Goal: Use online tool/utility: Utilize a website feature to perform a specific function

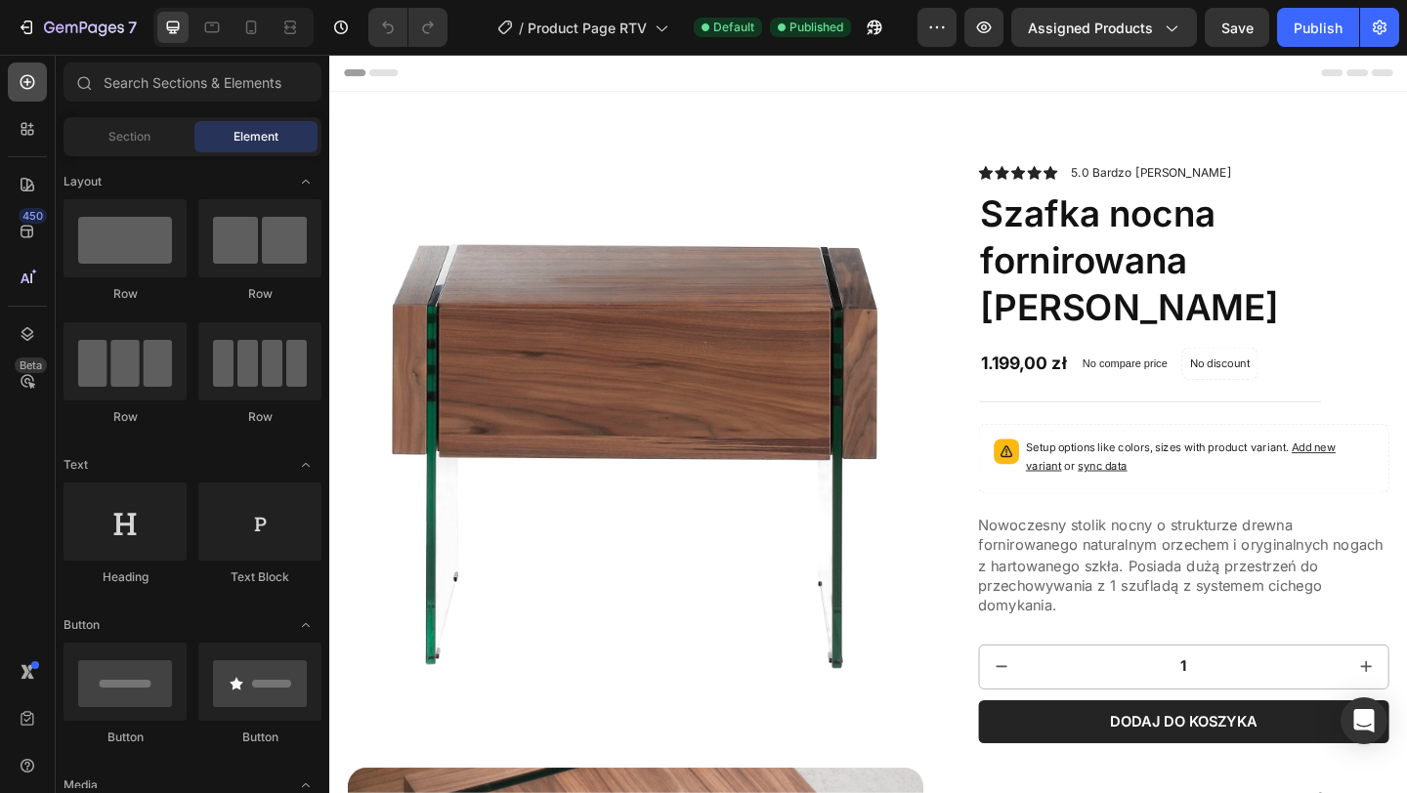
click at [34, 85] on icon at bounding box center [28, 82] width 20 height 20
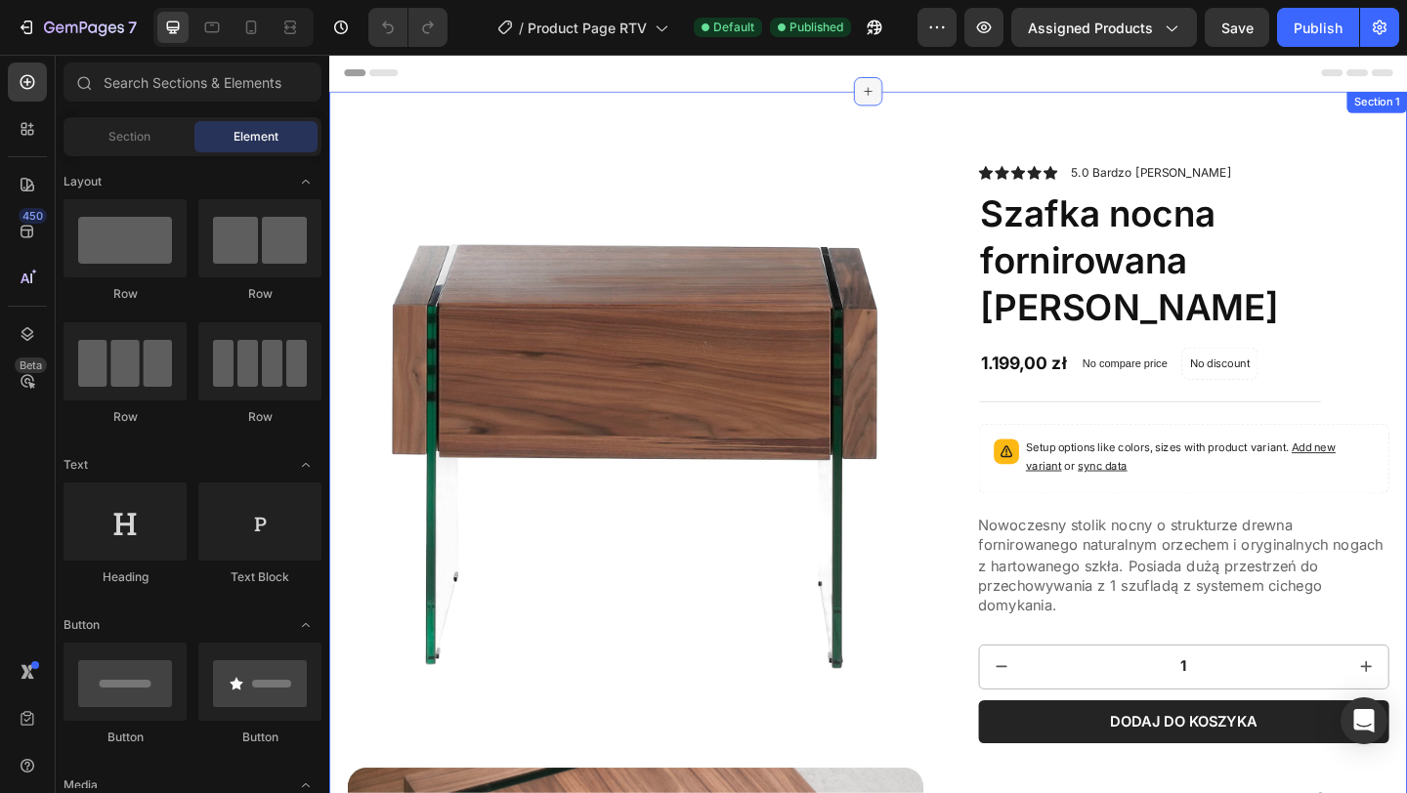
click at [906, 103] on div at bounding box center [915, 94] width 31 height 31
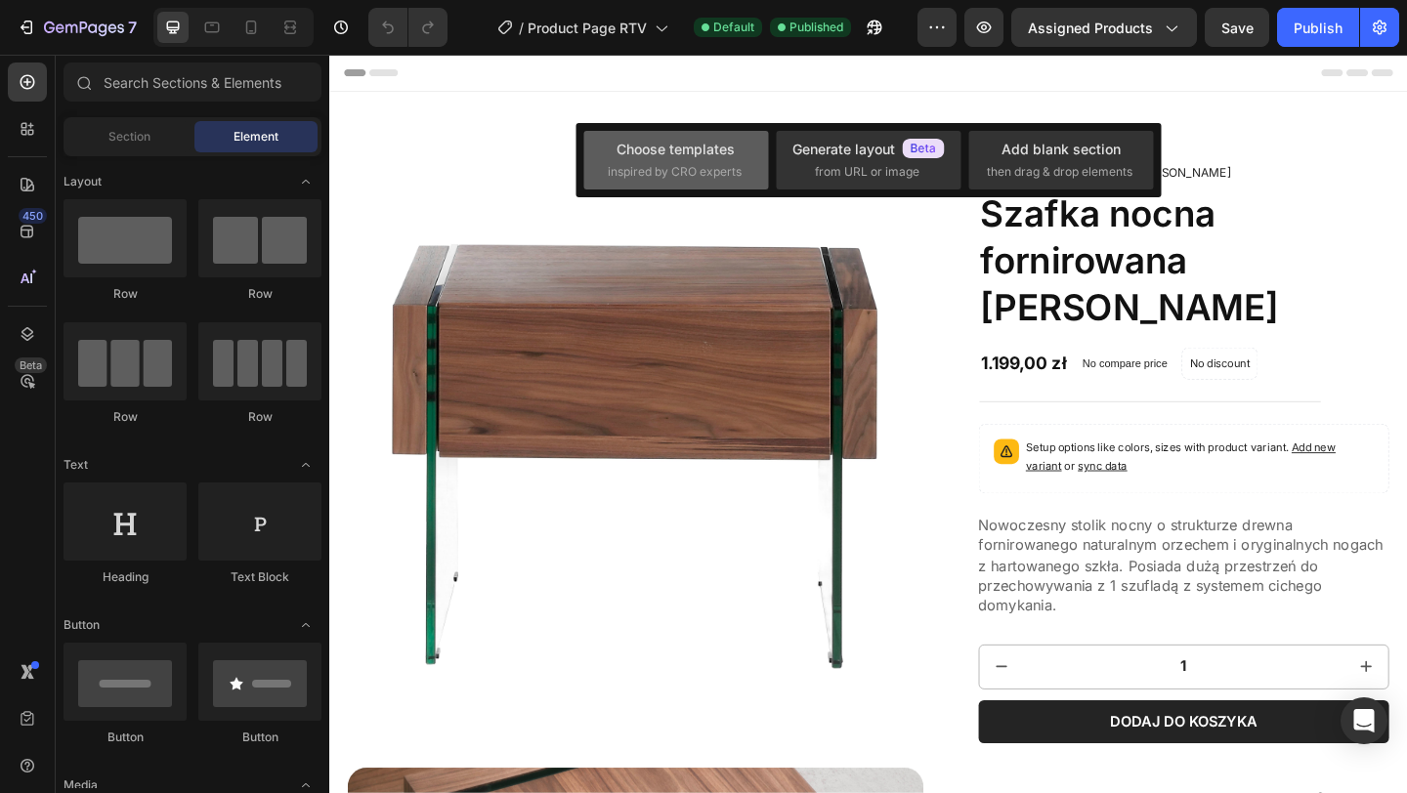
click at [712, 167] on span "inspired by CRO experts" at bounding box center [675, 172] width 134 height 18
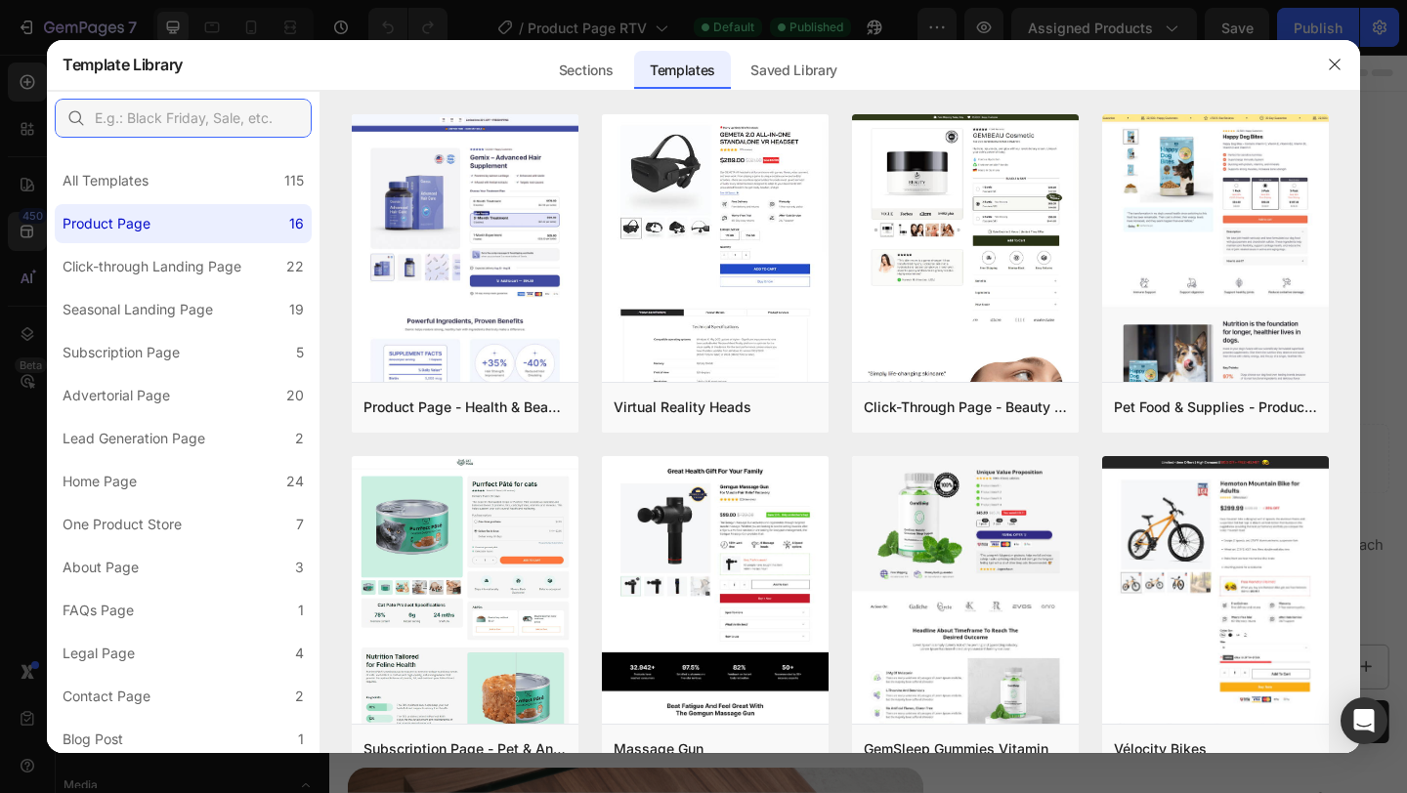
click at [175, 121] on input "text" at bounding box center [183, 118] width 257 height 39
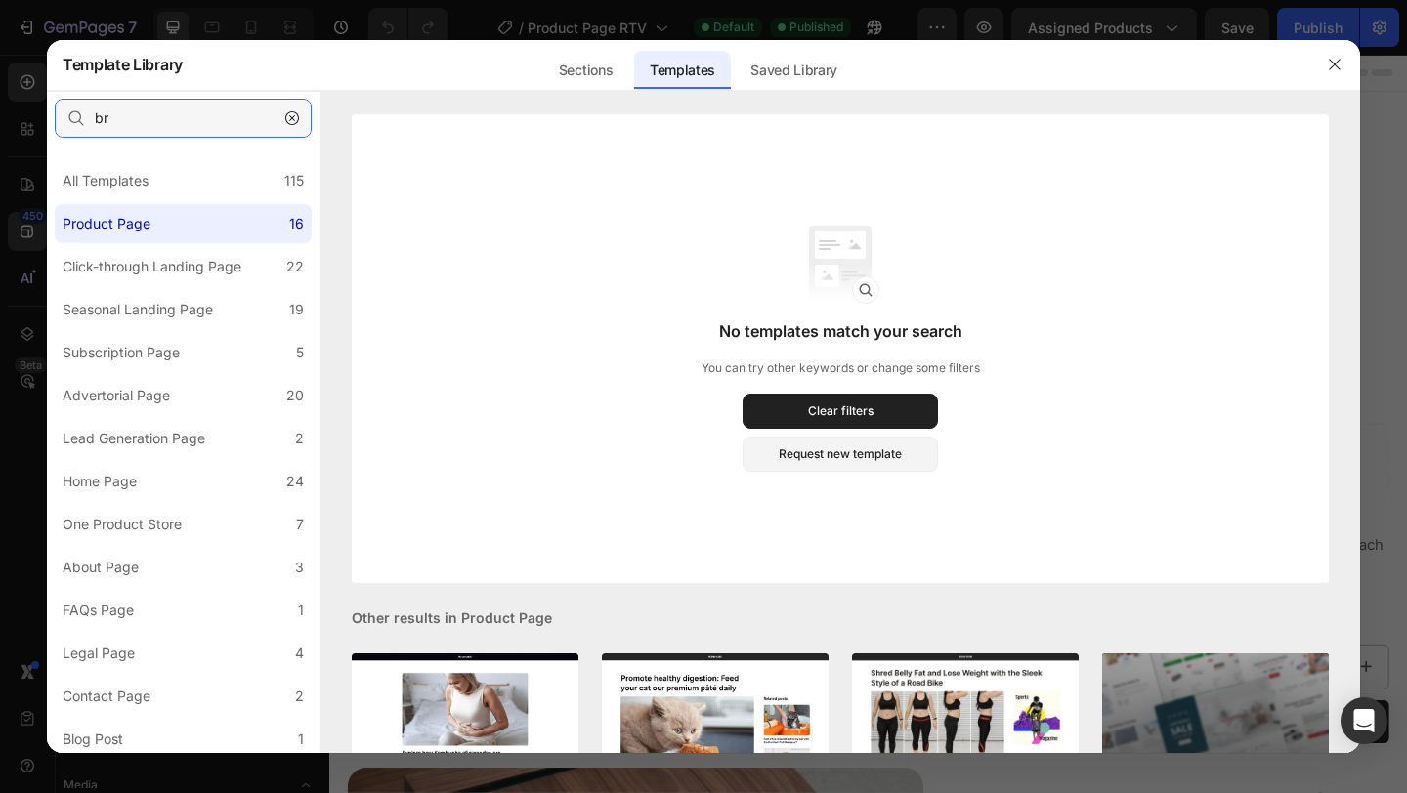
type input "b"
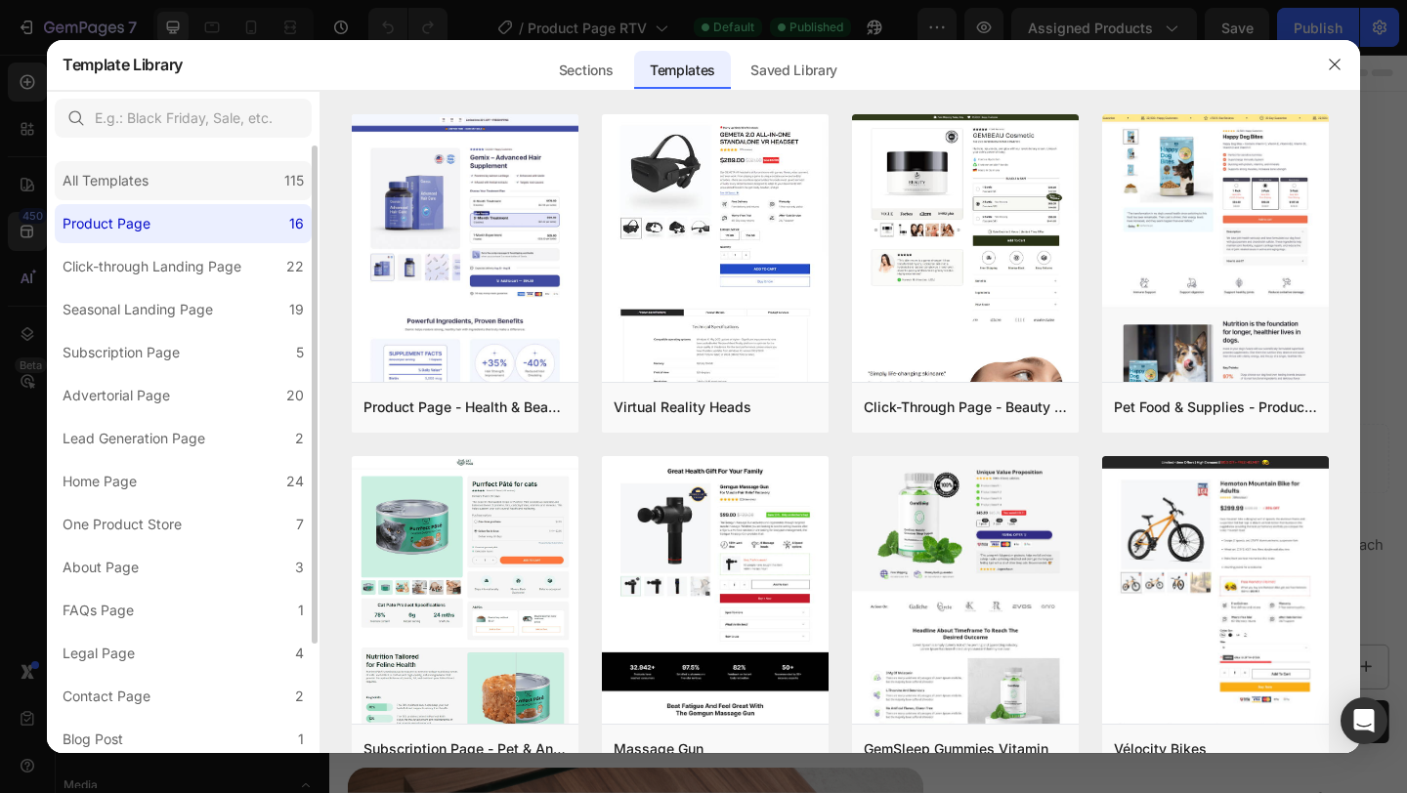
click at [165, 190] on div "All Templates 115" at bounding box center [183, 180] width 257 height 39
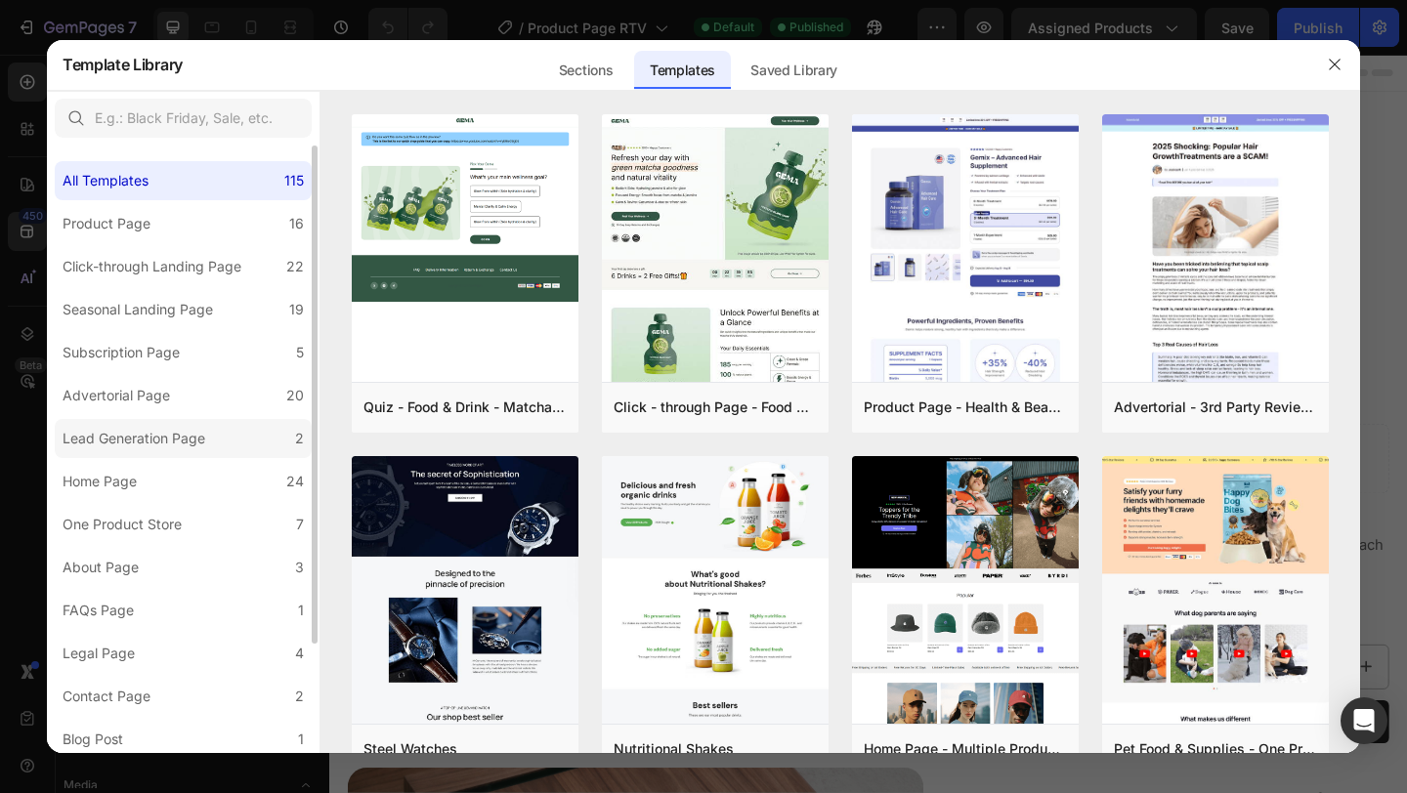
click at [179, 427] on div "Lead Generation Page" at bounding box center [134, 438] width 143 height 23
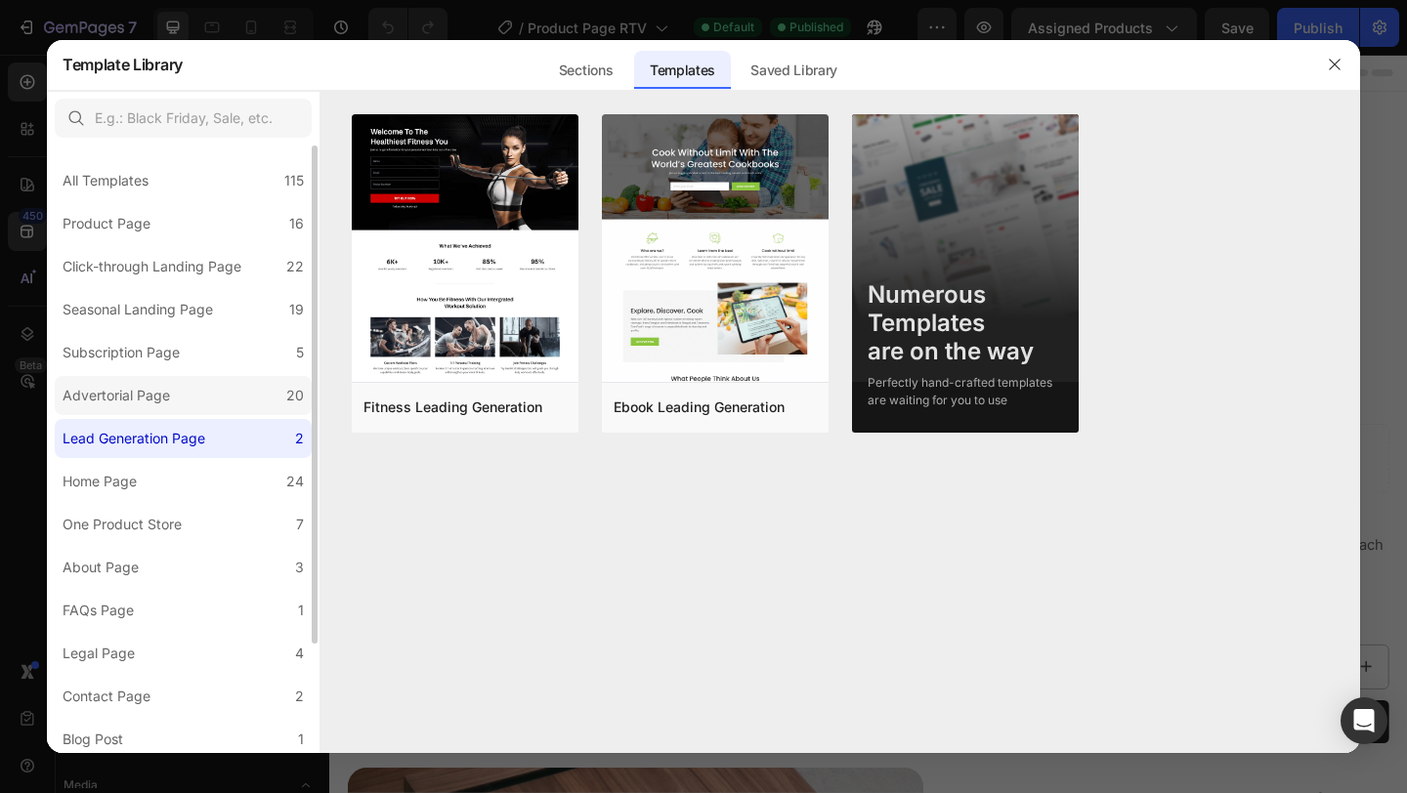
click at [189, 406] on label "Advertorial Page 20" at bounding box center [183, 395] width 257 height 39
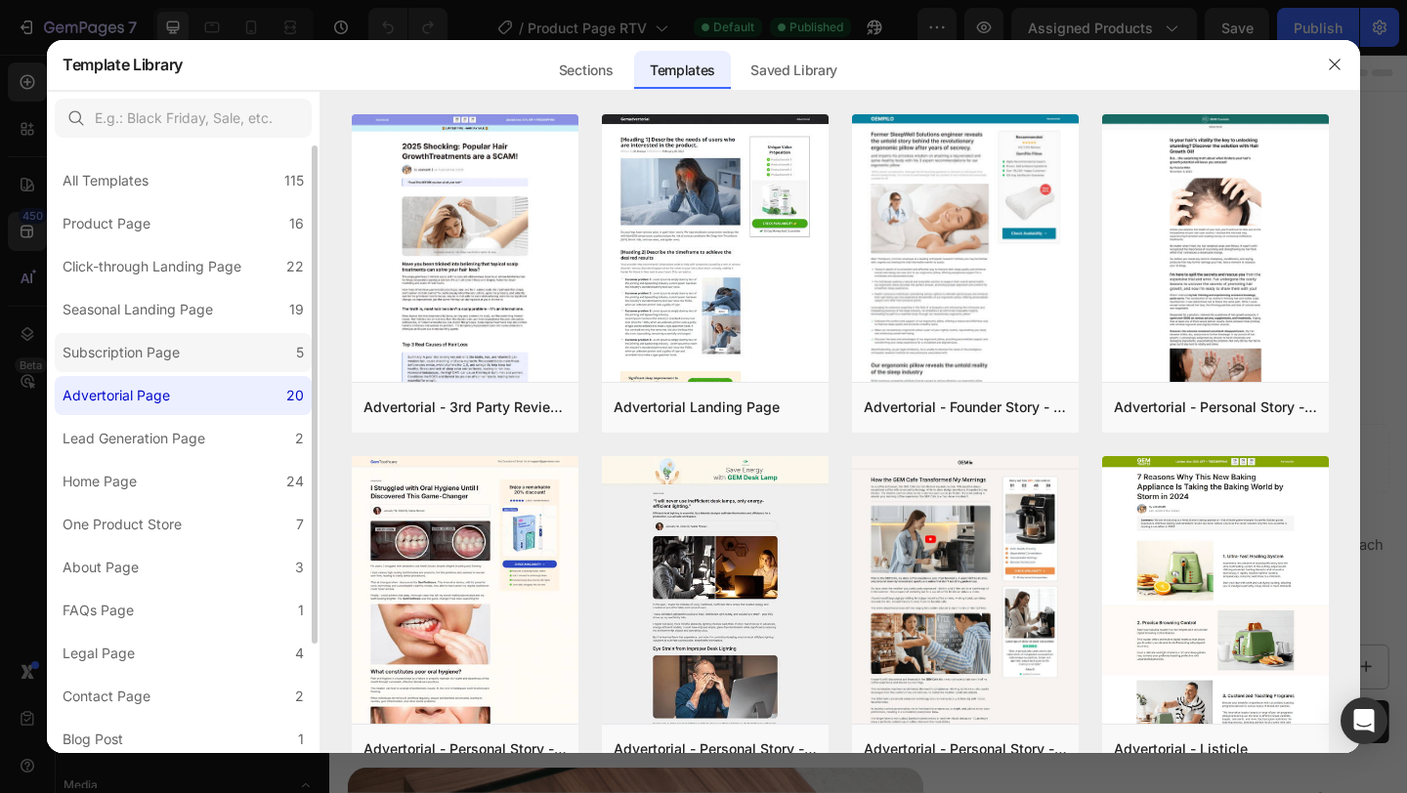
click at [200, 360] on label "Subscription Page 5" at bounding box center [183, 352] width 257 height 39
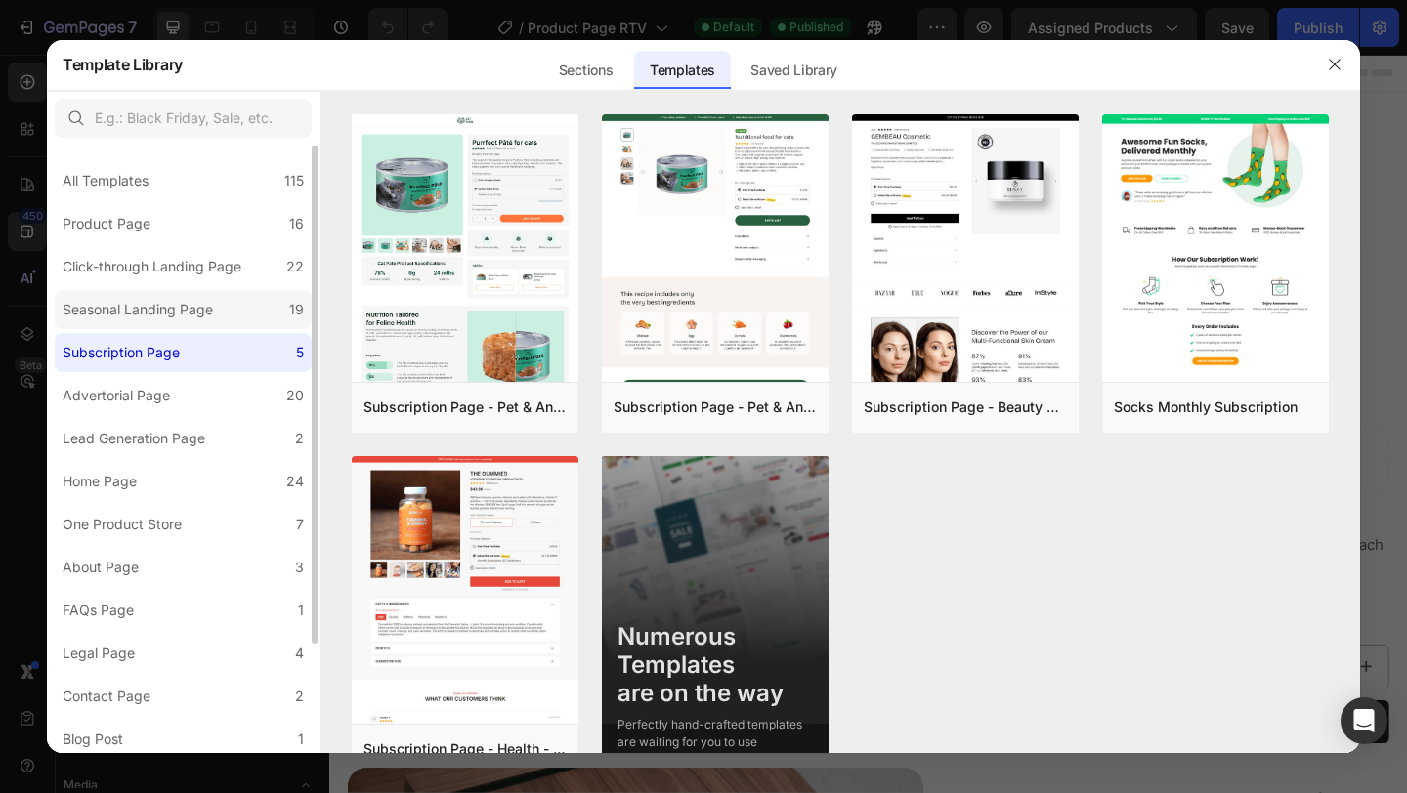
click at [219, 325] on label "Seasonal Landing Page 19" at bounding box center [183, 309] width 257 height 39
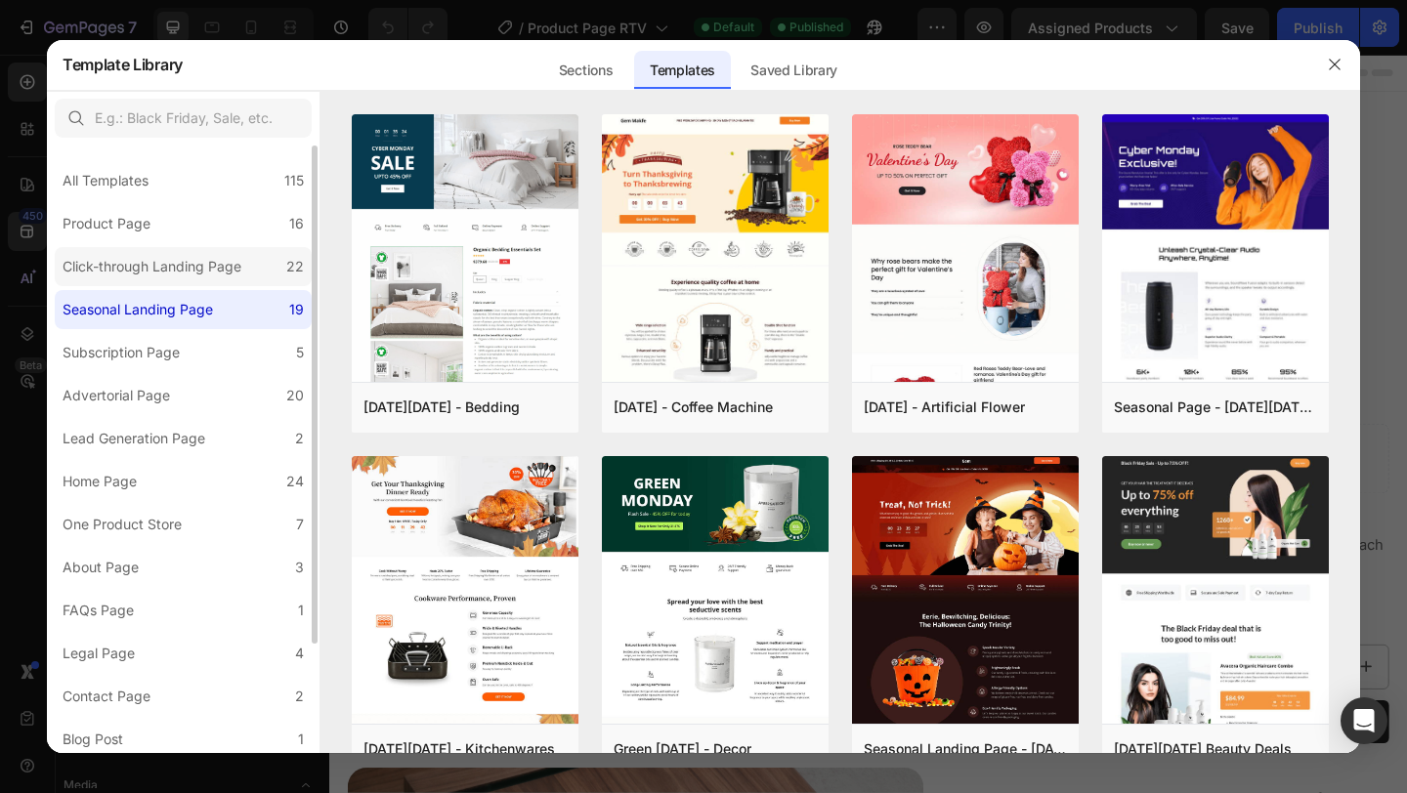
click at [219, 273] on div "Click-through Landing Page" at bounding box center [152, 266] width 179 height 23
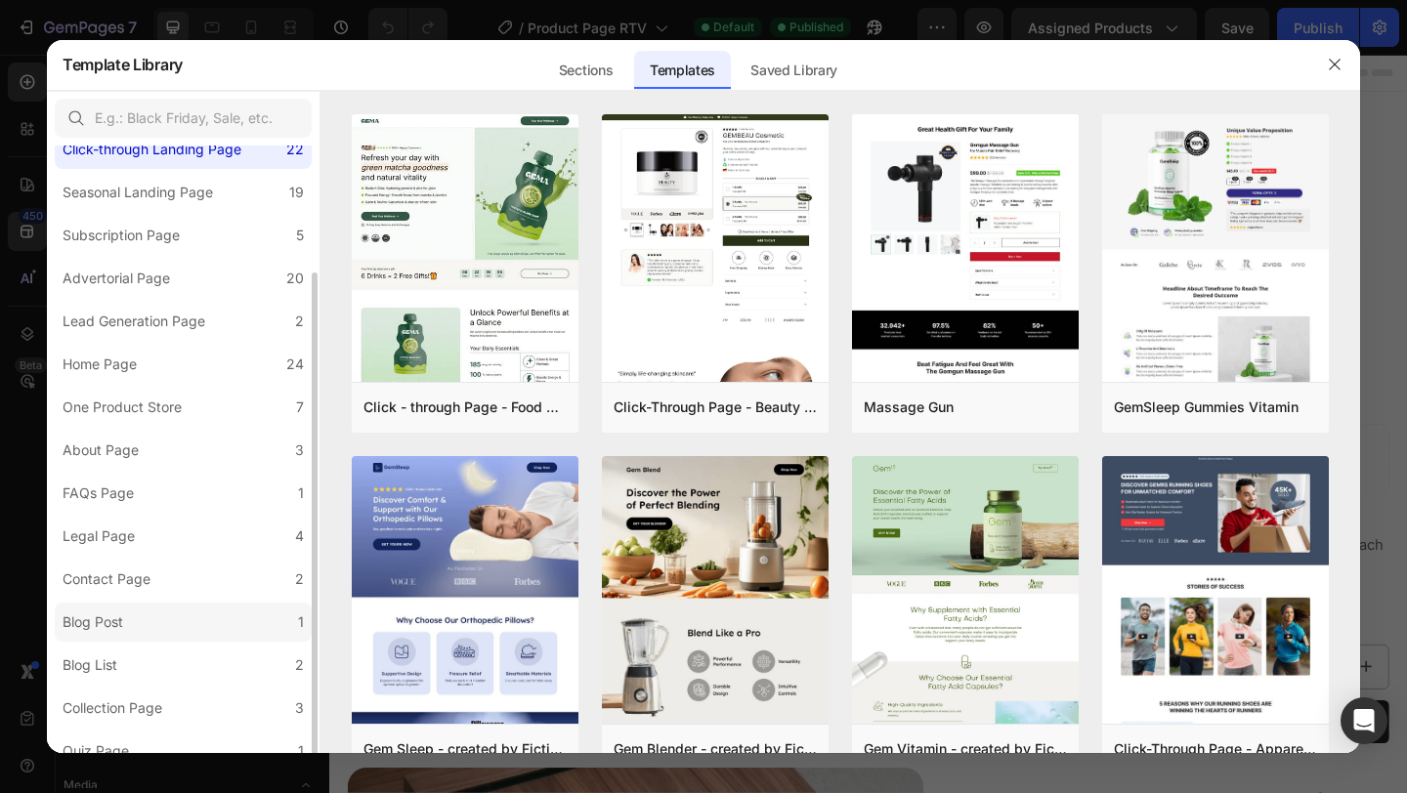
scroll to position [134, 0]
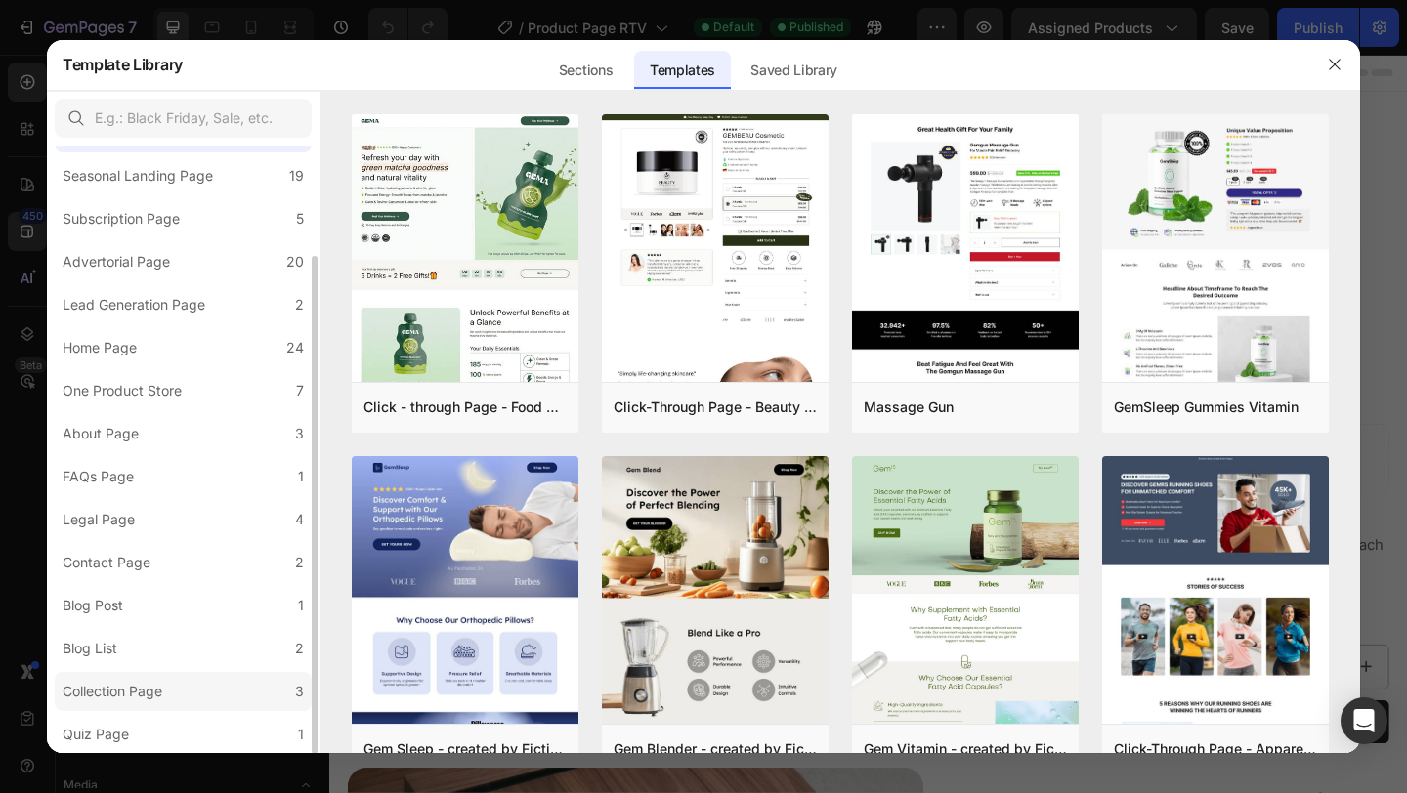
click at [174, 688] on label "Collection Page 3" at bounding box center [183, 691] width 257 height 39
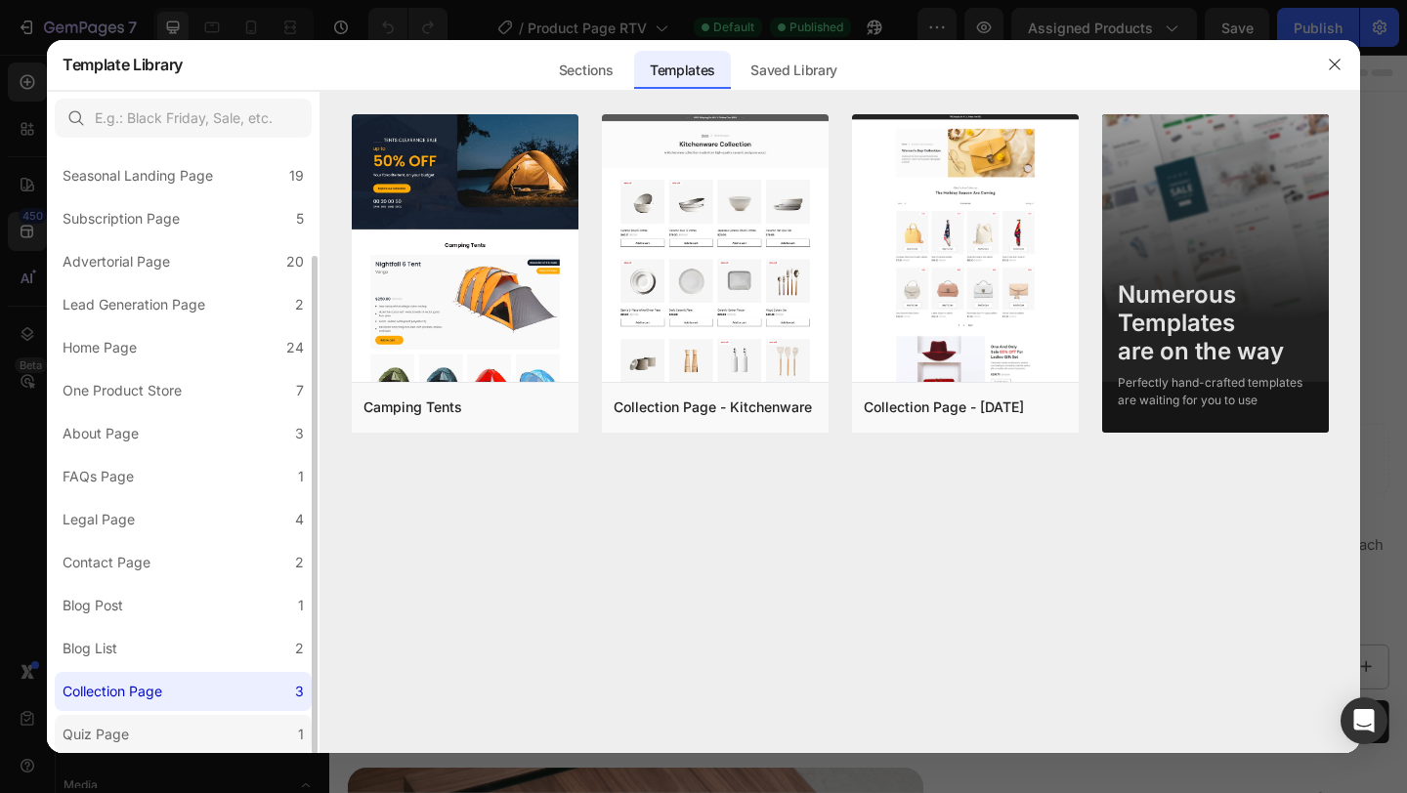
click at [172, 729] on label "Quiz Page 1" at bounding box center [183, 734] width 257 height 39
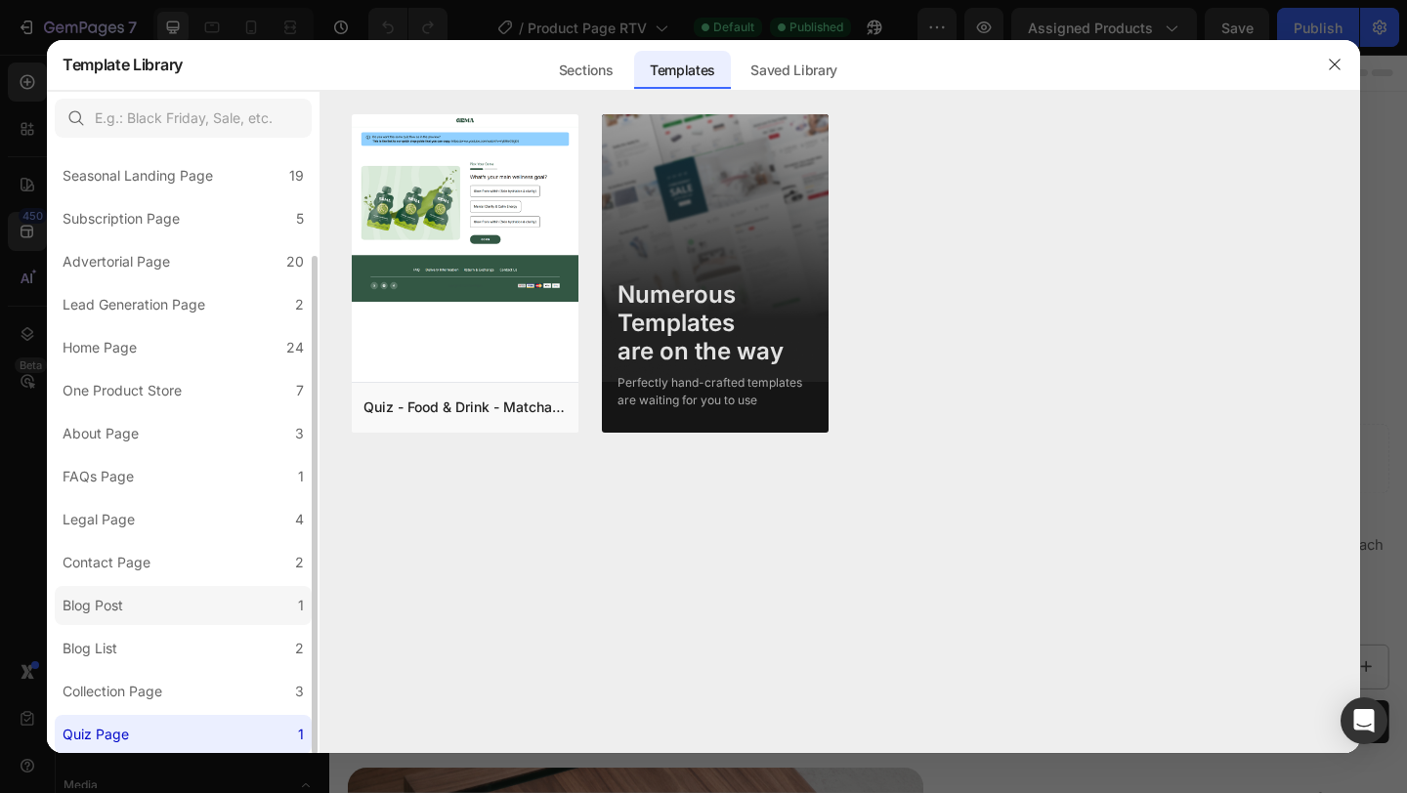
click at [187, 609] on label "Blog Post 1" at bounding box center [183, 605] width 257 height 39
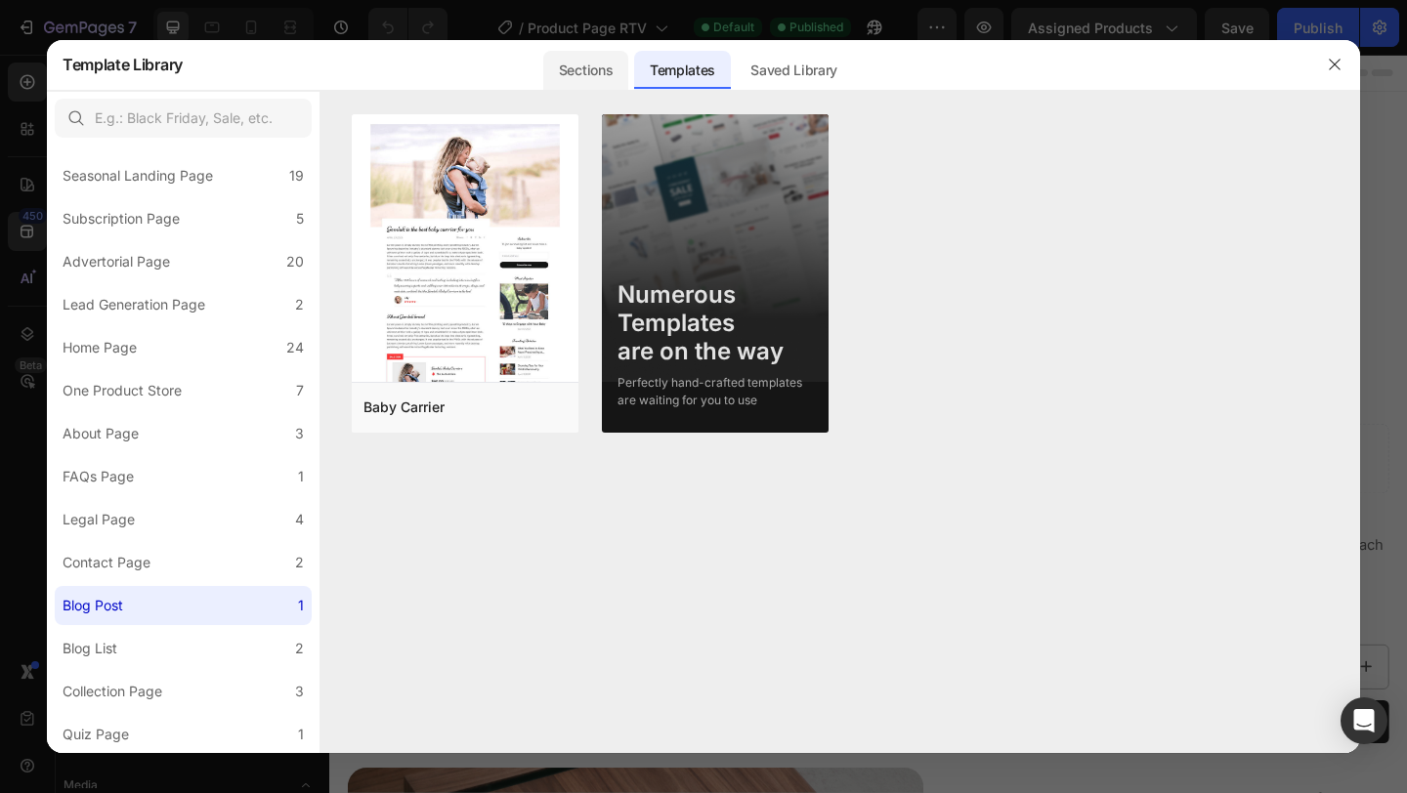
click at [595, 72] on div "Sections" at bounding box center [585, 70] width 85 height 39
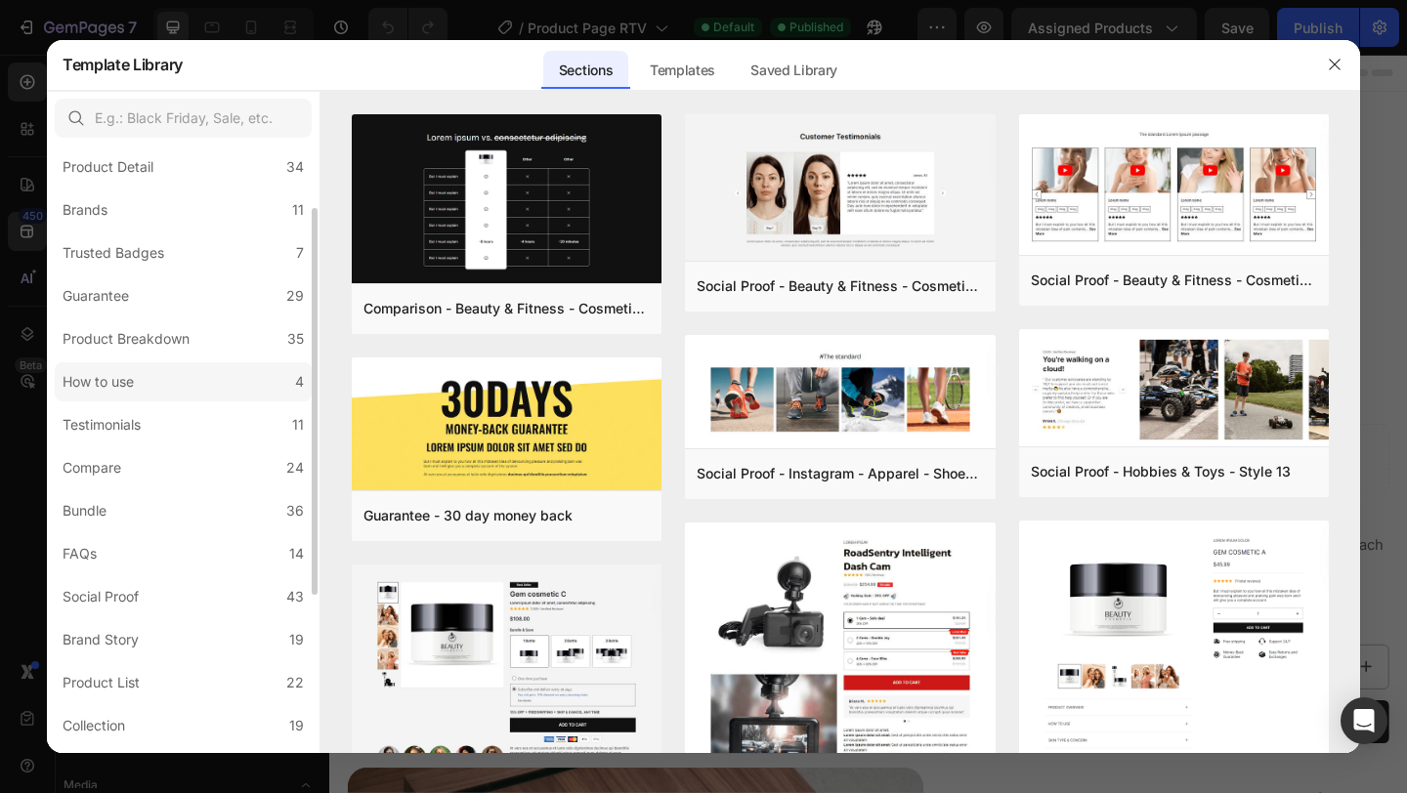
scroll to position [0, 0]
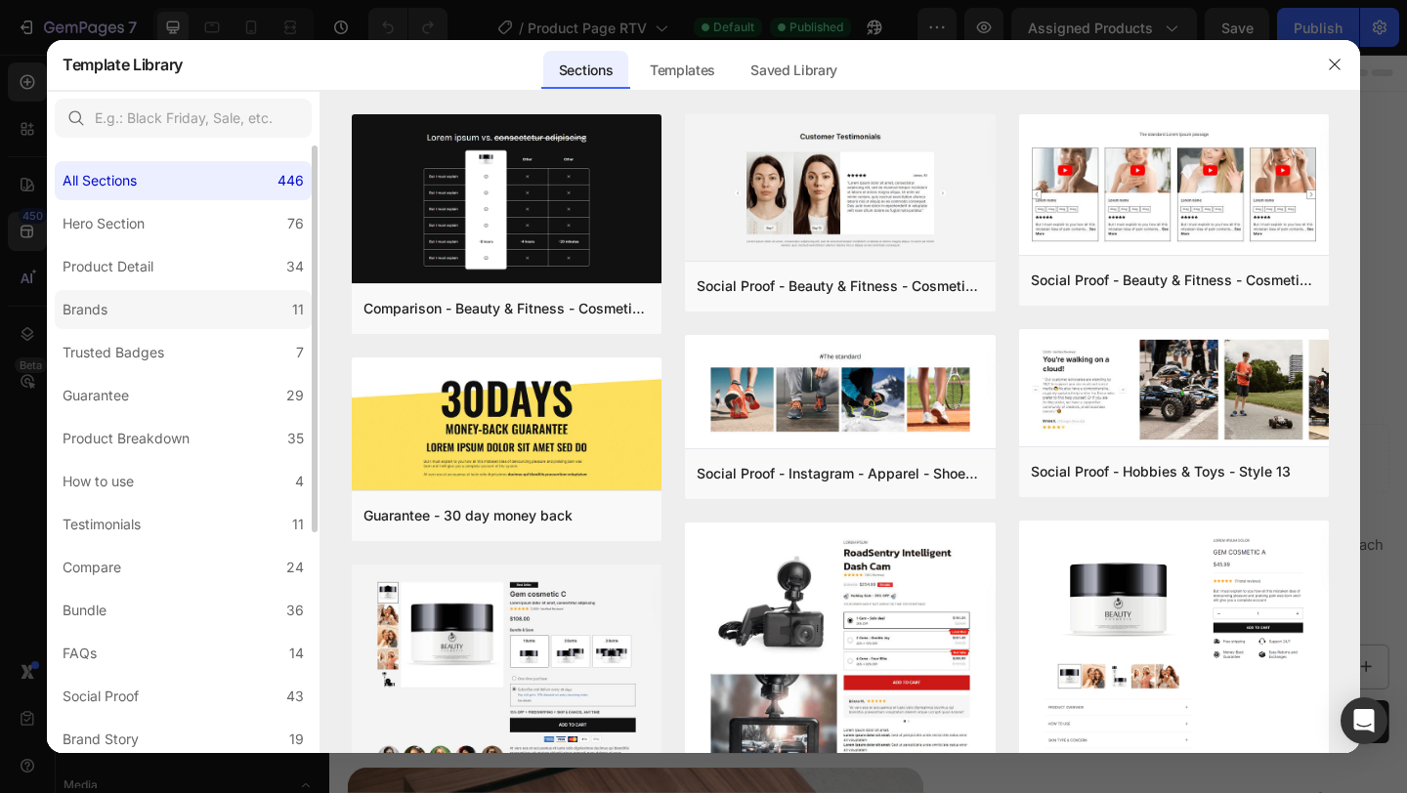
click at [161, 305] on label "Brands 11" at bounding box center [183, 309] width 257 height 39
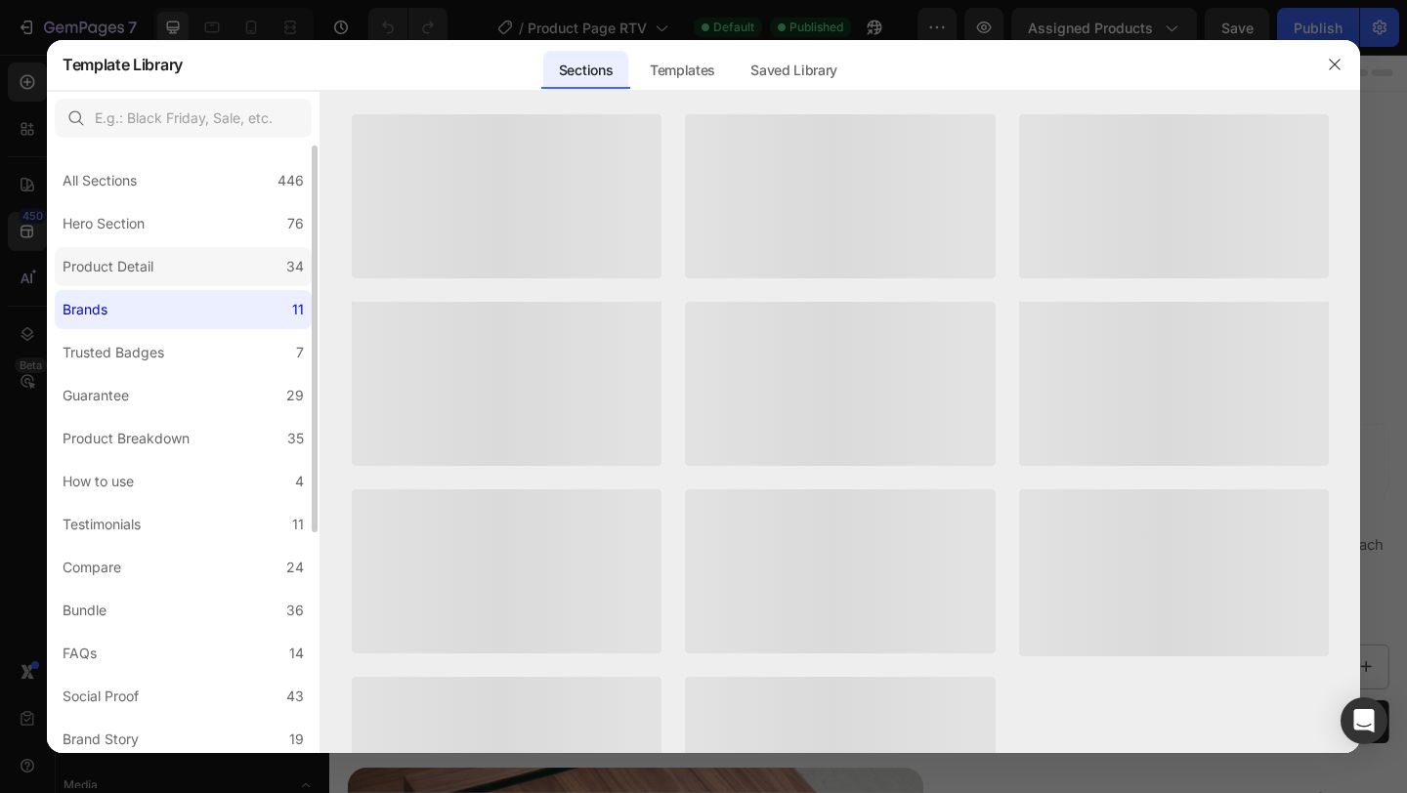
click at [172, 274] on label "Product Detail 34" at bounding box center [183, 266] width 257 height 39
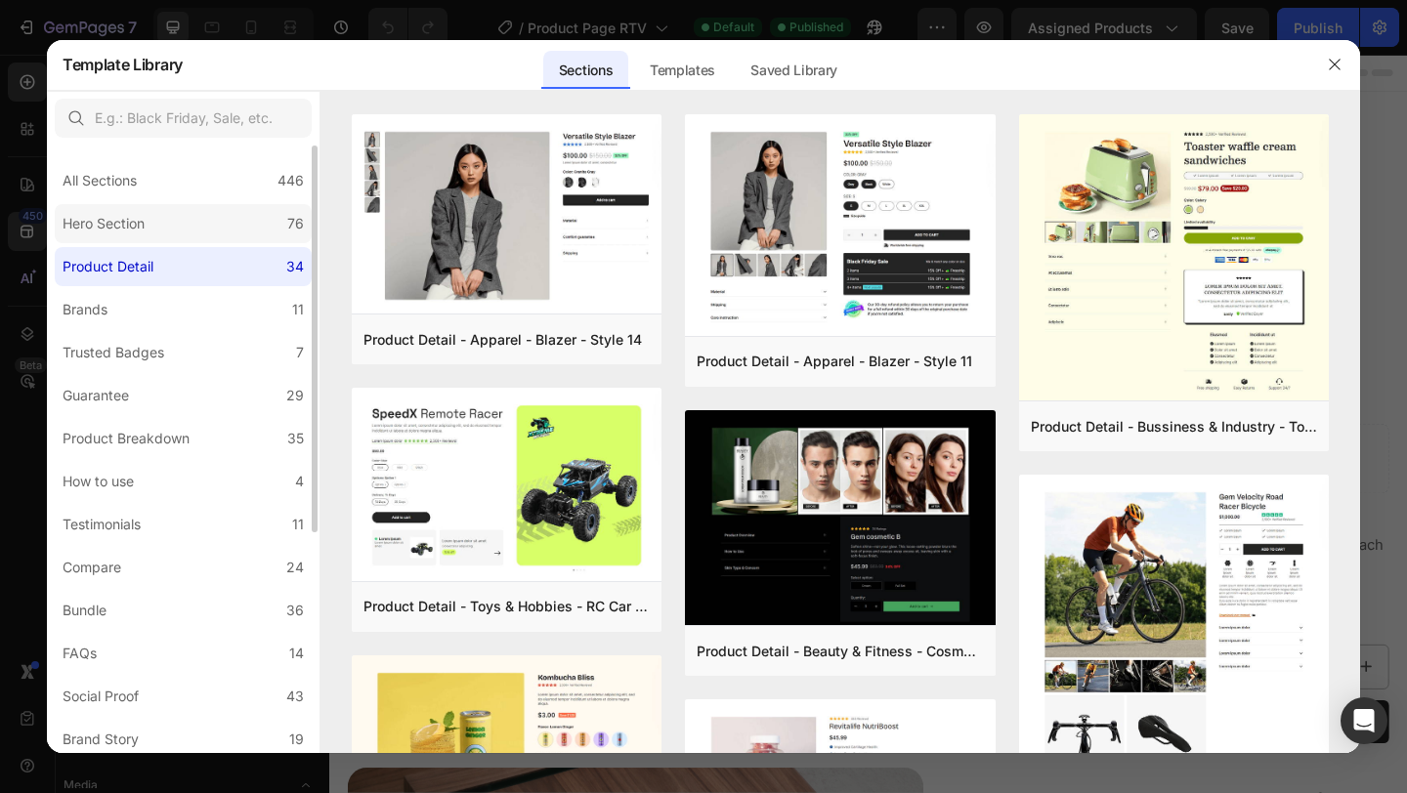
click at [178, 236] on label "Hero Section 76" at bounding box center [183, 223] width 257 height 39
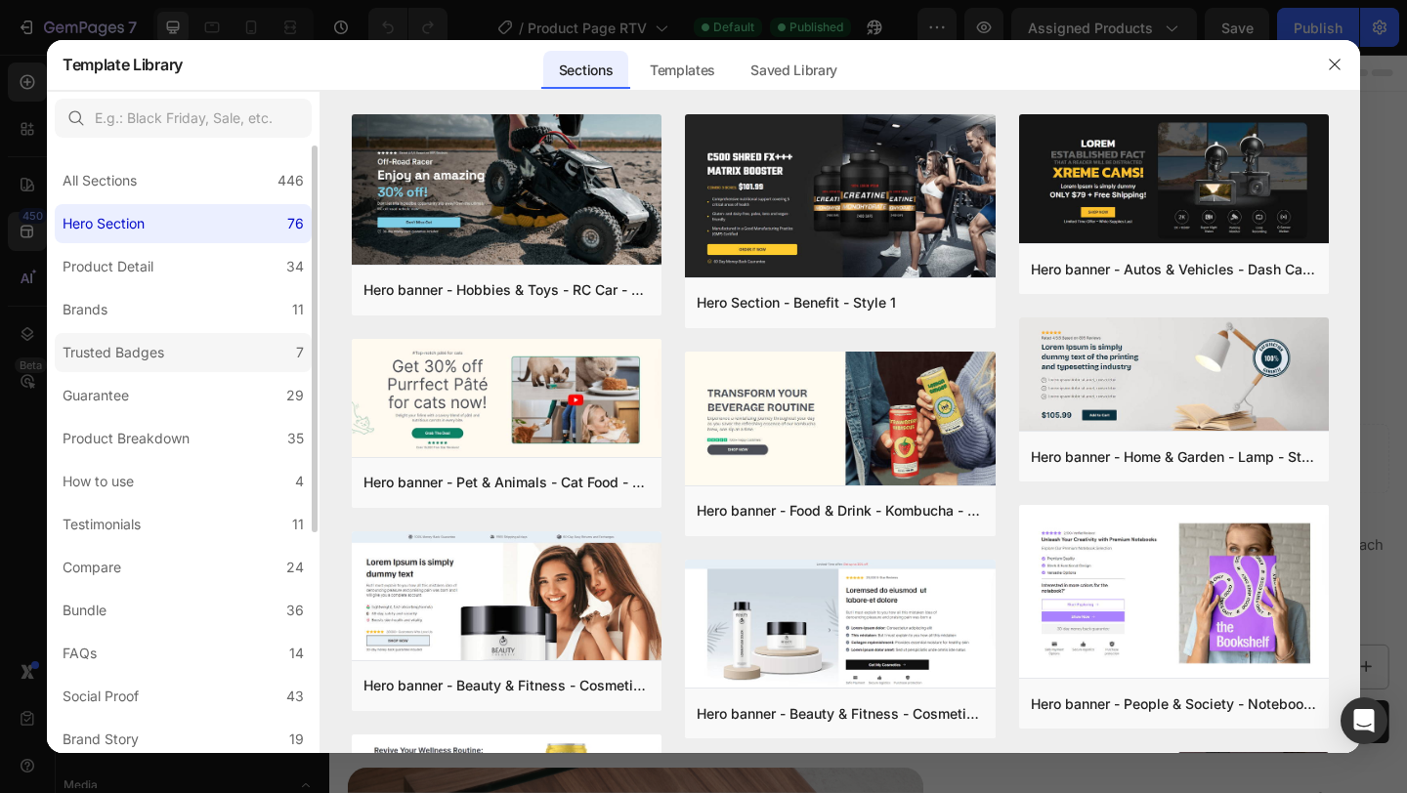
click at [188, 344] on label "Trusted Badges 7" at bounding box center [183, 352] width 257 height 39
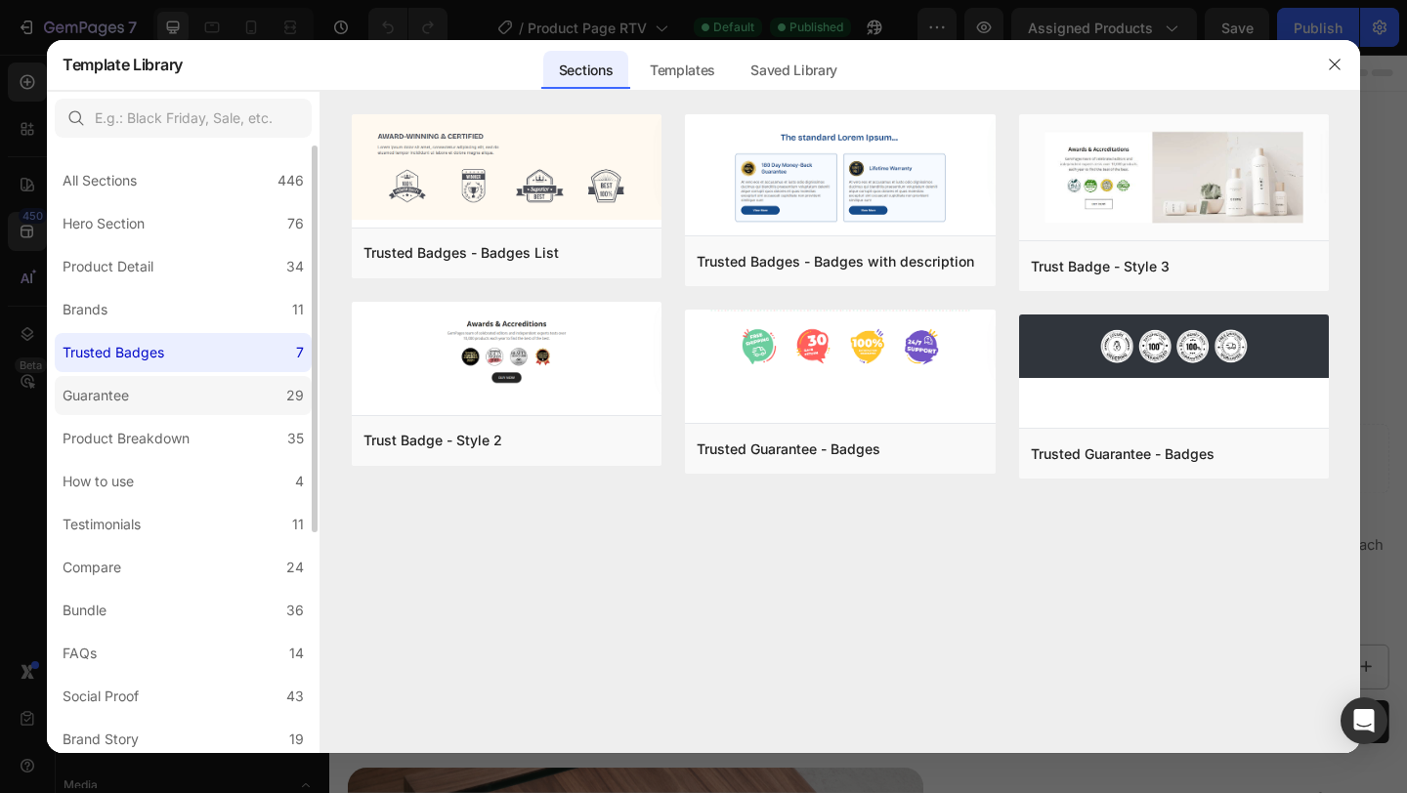
click at [190, 399] on label "Guarantee 29" at bounding box center [183, 395] width 257 height 39
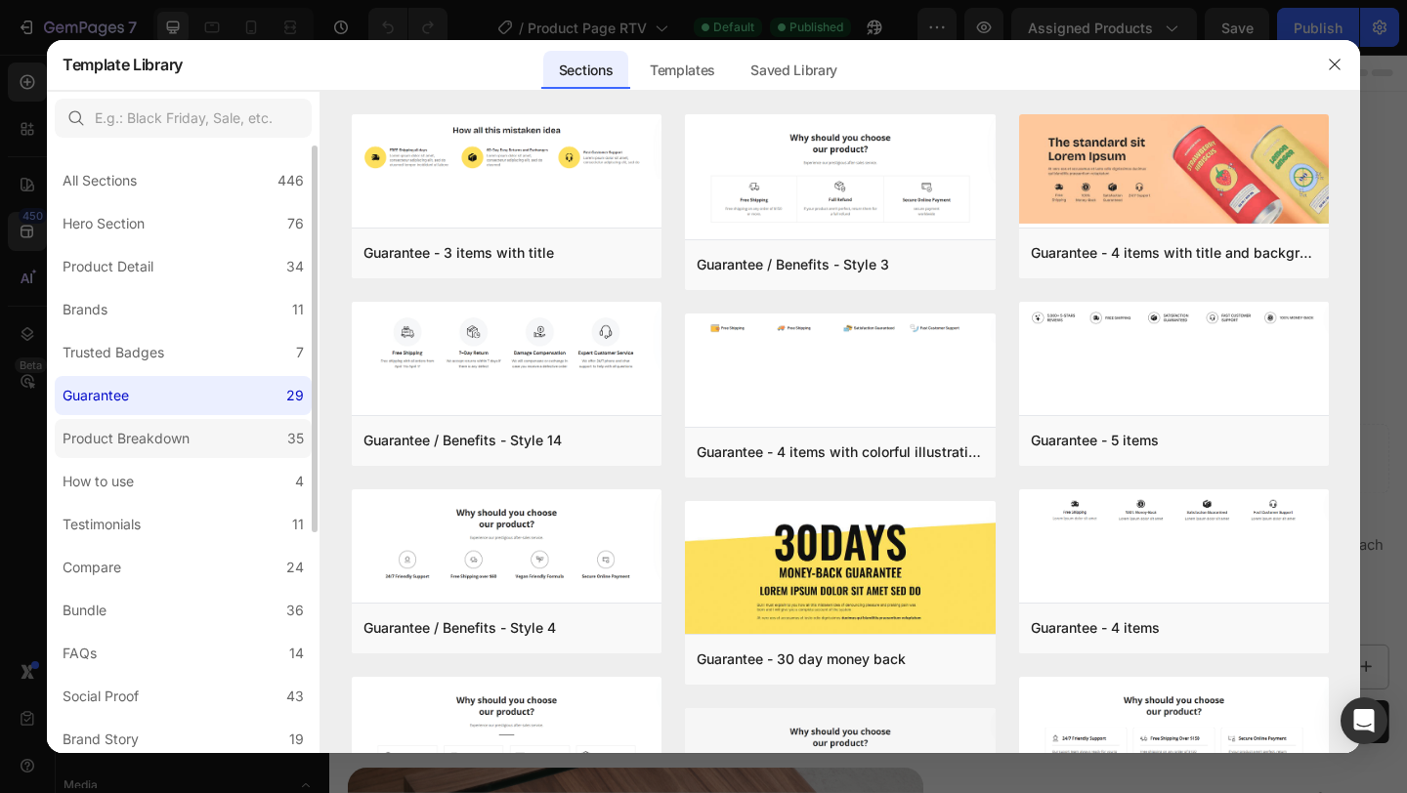
click at [187, 440] on div "Product Breakdown" at bounding box center [126, 438] width 127 height 23
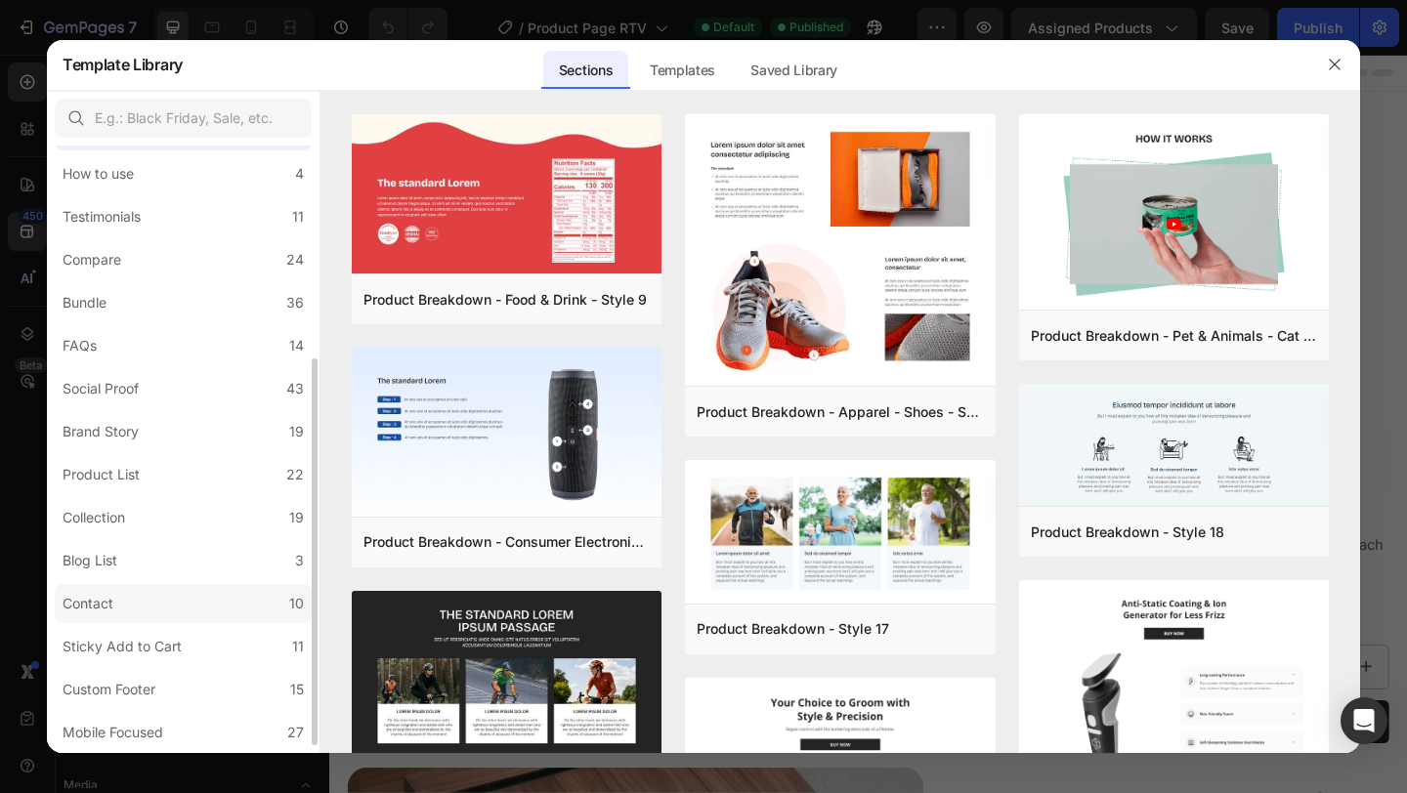
scroll to position [349, 0]
click at [205, 685] on label "Mobile Focused 27" at bounding box center [183, 691] width 257 height 39
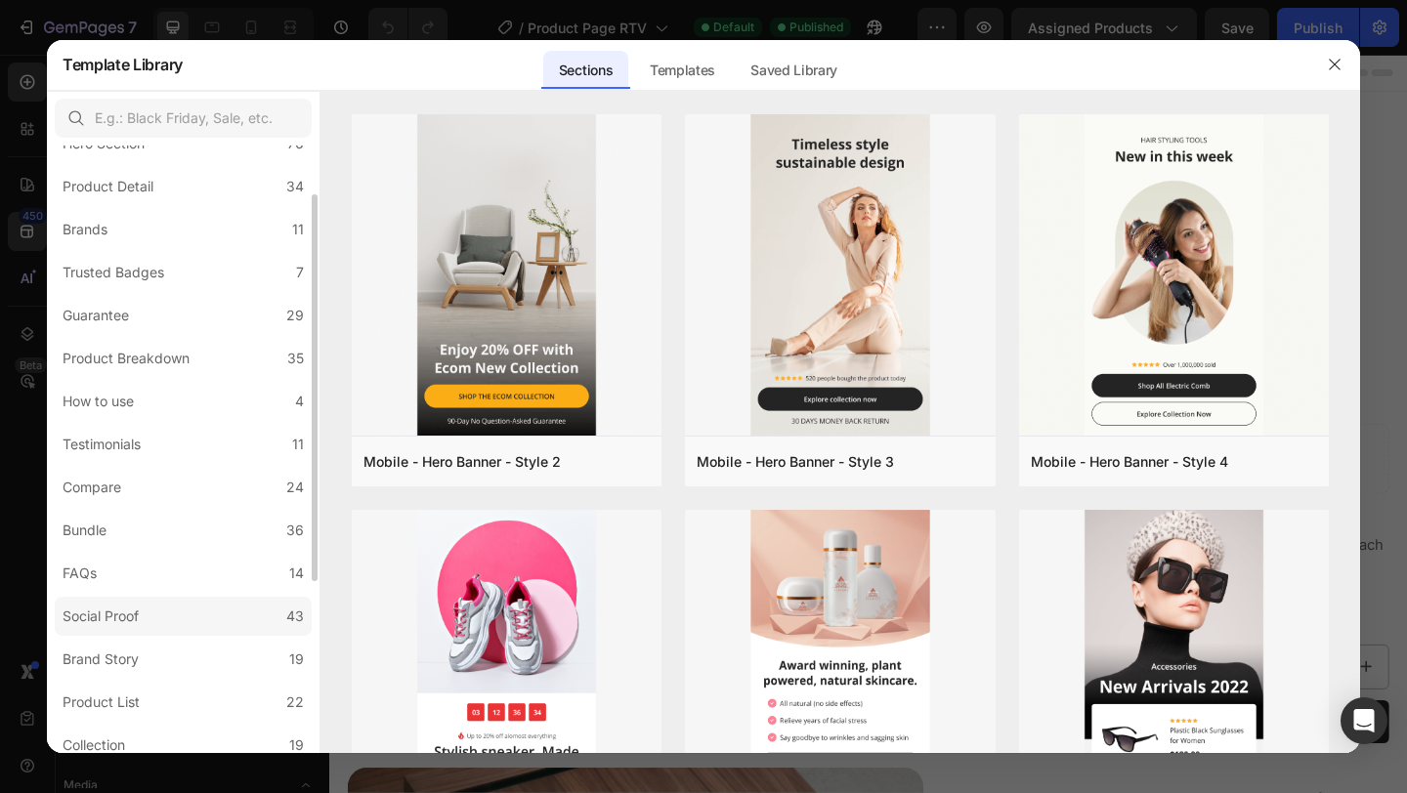
scroll to position [69, 0]
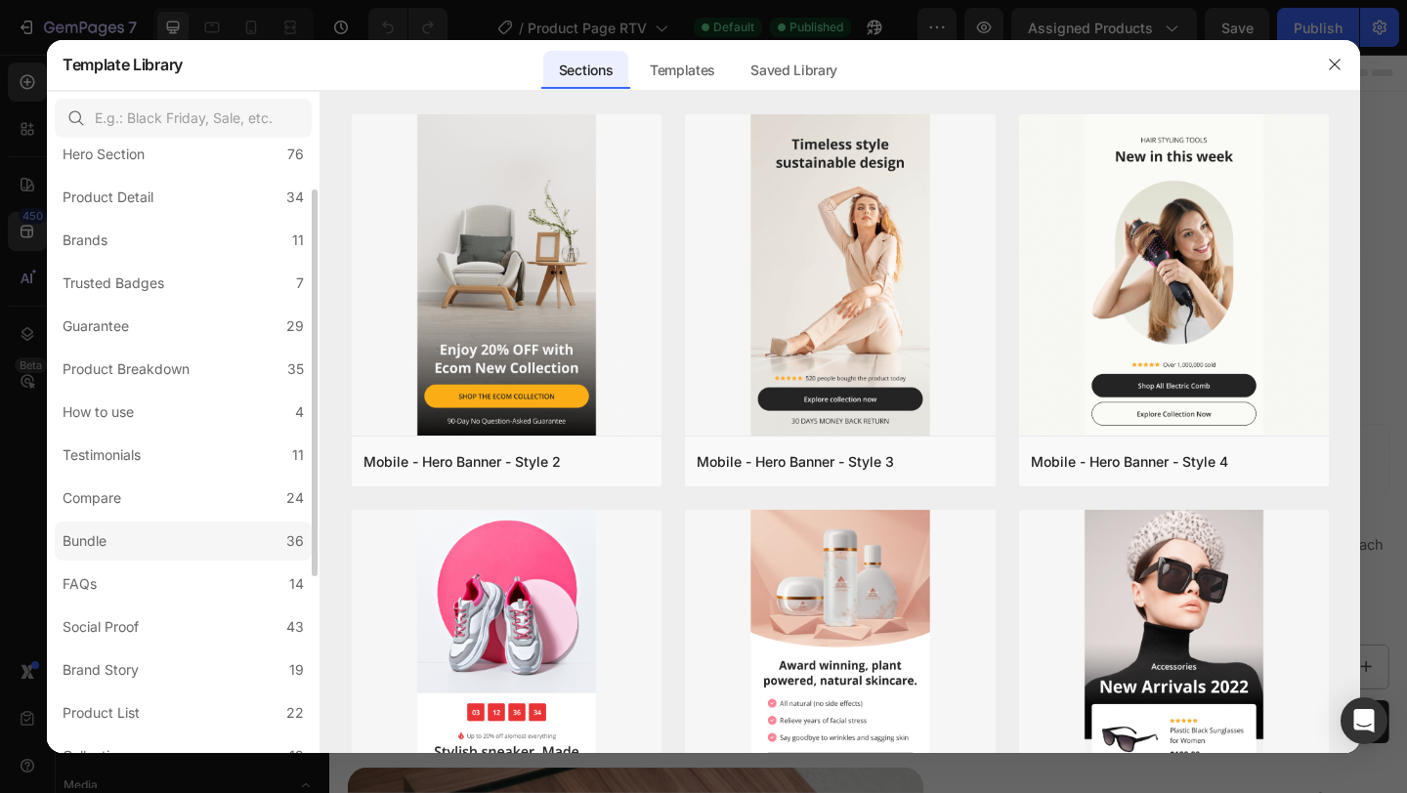
click at [202, 538] on label "Bundle 36" at bounding box center [183, 541] width 257 height 39
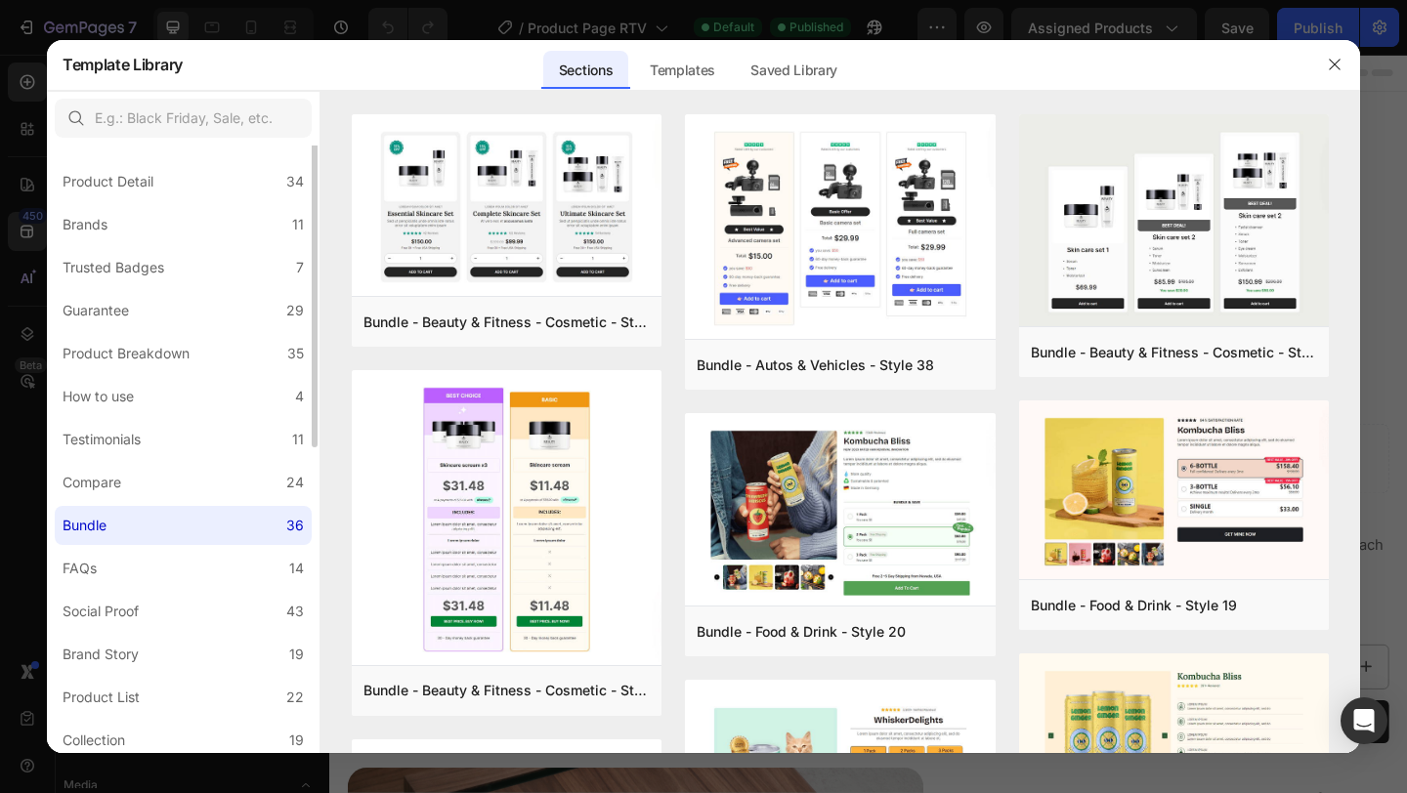
scroll to position [0, 0]
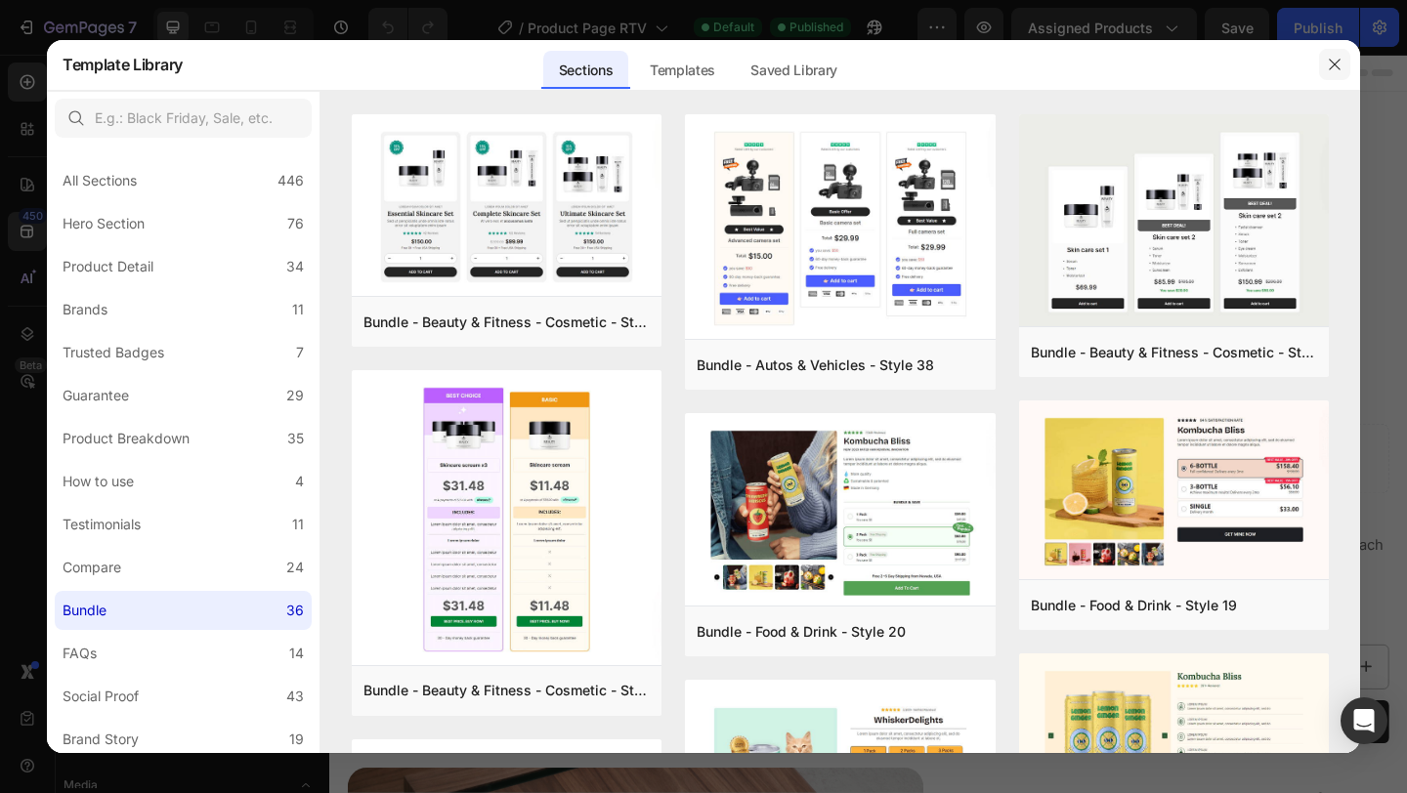
click at [1335, 62] on icon "button" at bounding box center [1334, 65] width 16 height 16
